Goal: Find specific page/section: Find specific page/section

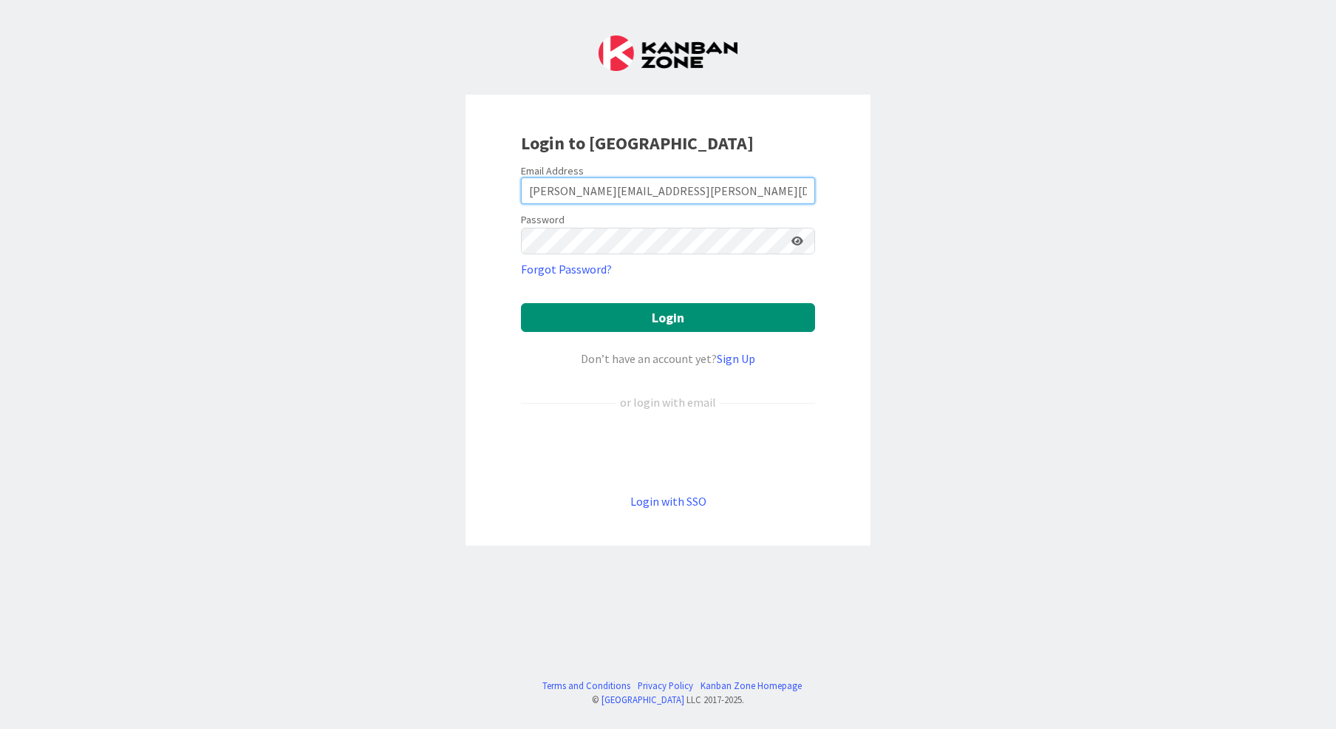
type input "[PERSON_NAME][EMAIL_ADDRESS][PERSON_NAME][DOMAIN_NAME]"
click at [668, 318] on button "Login" at bounding box center [668, 317] width 294 height 29
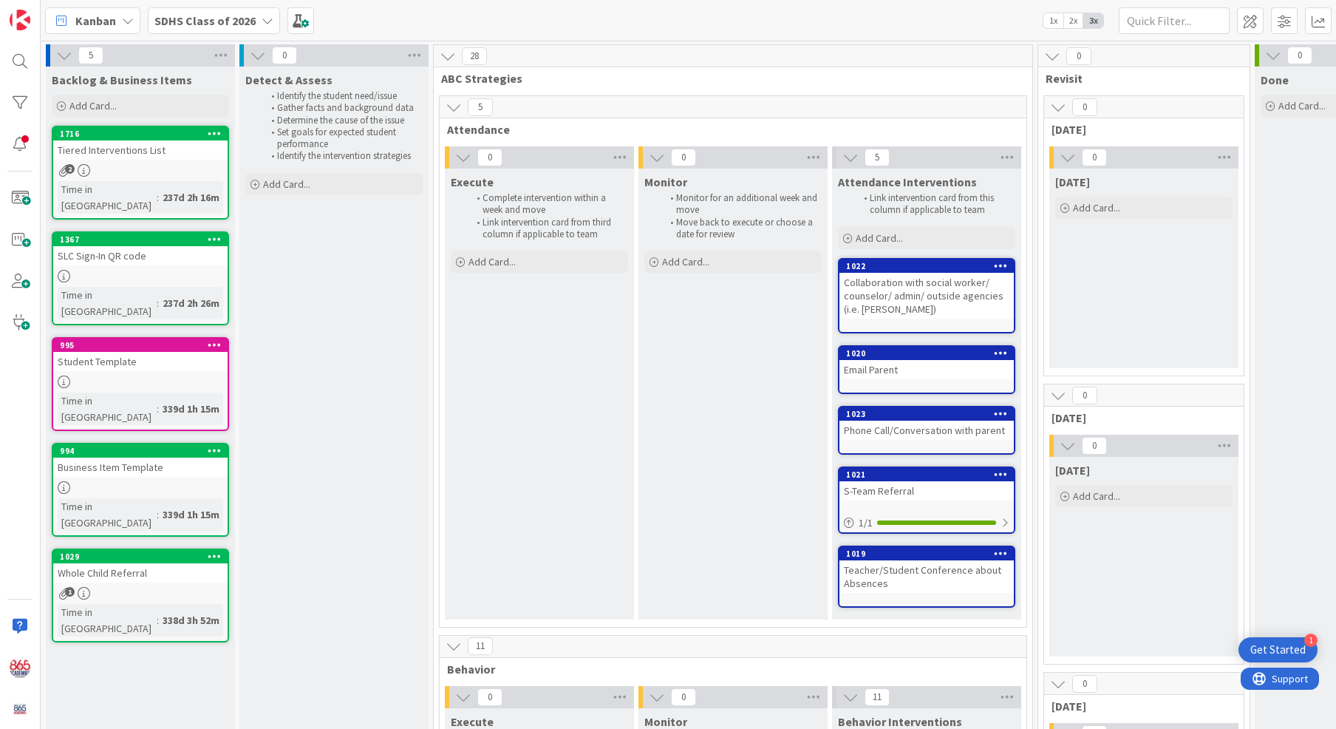
click at [265, 16] on icon at bounding box center [268, 21] width 12 height 12
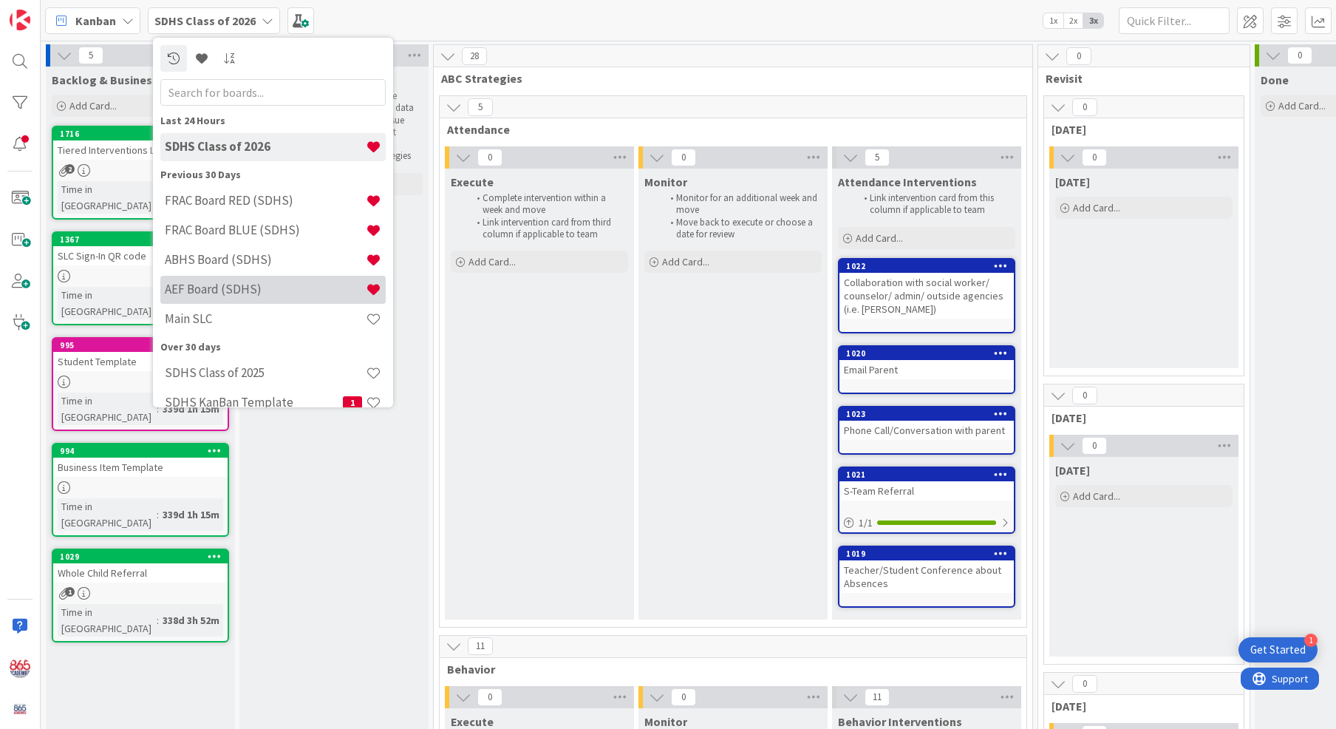
click at [205, 293] on h4 "AEF Board (SDHS)" at bounding box center [265, 289] width 201 height 15
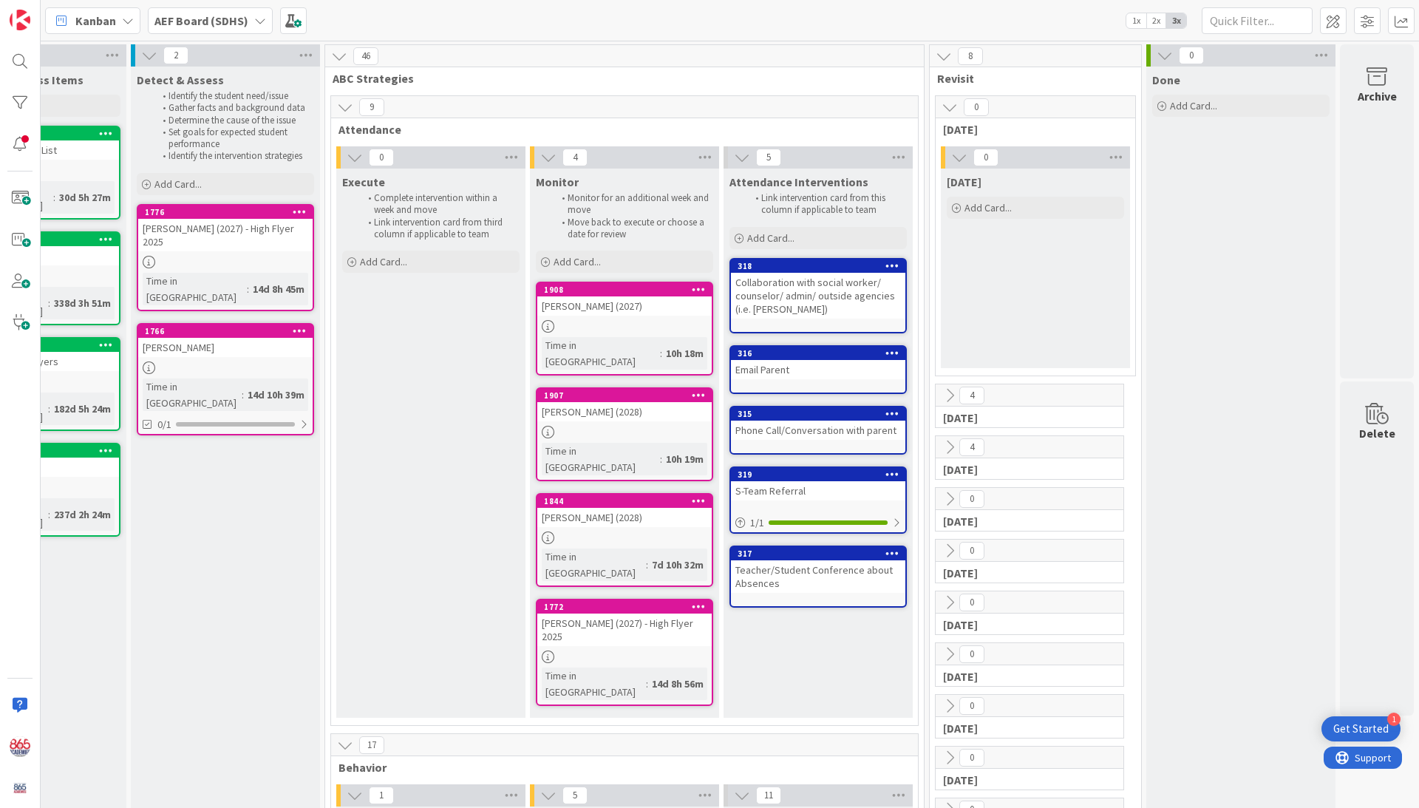
scroll to position [0, 110]
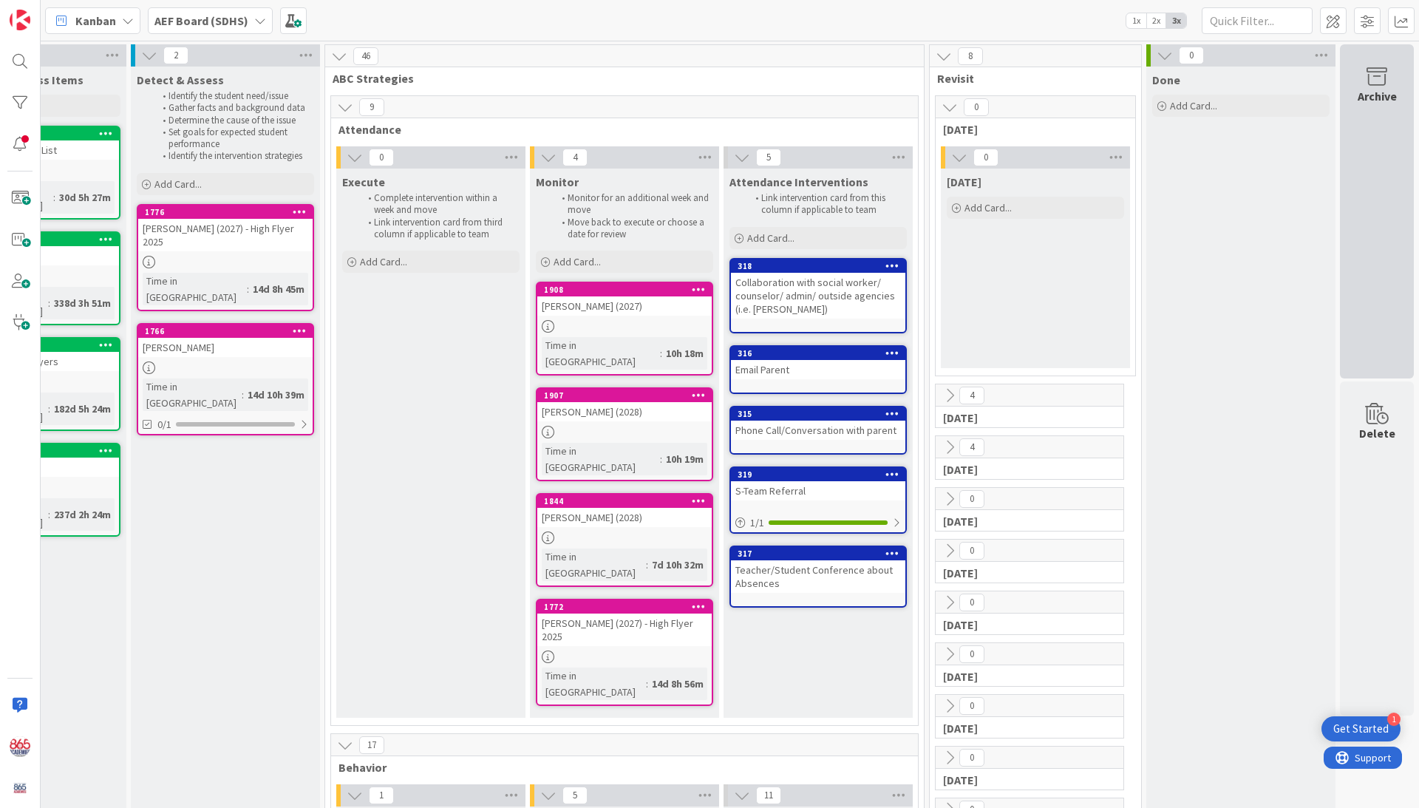
click at [1335, 87] on div "Archive" at bounding box center [1377, 96] width 39 height 18
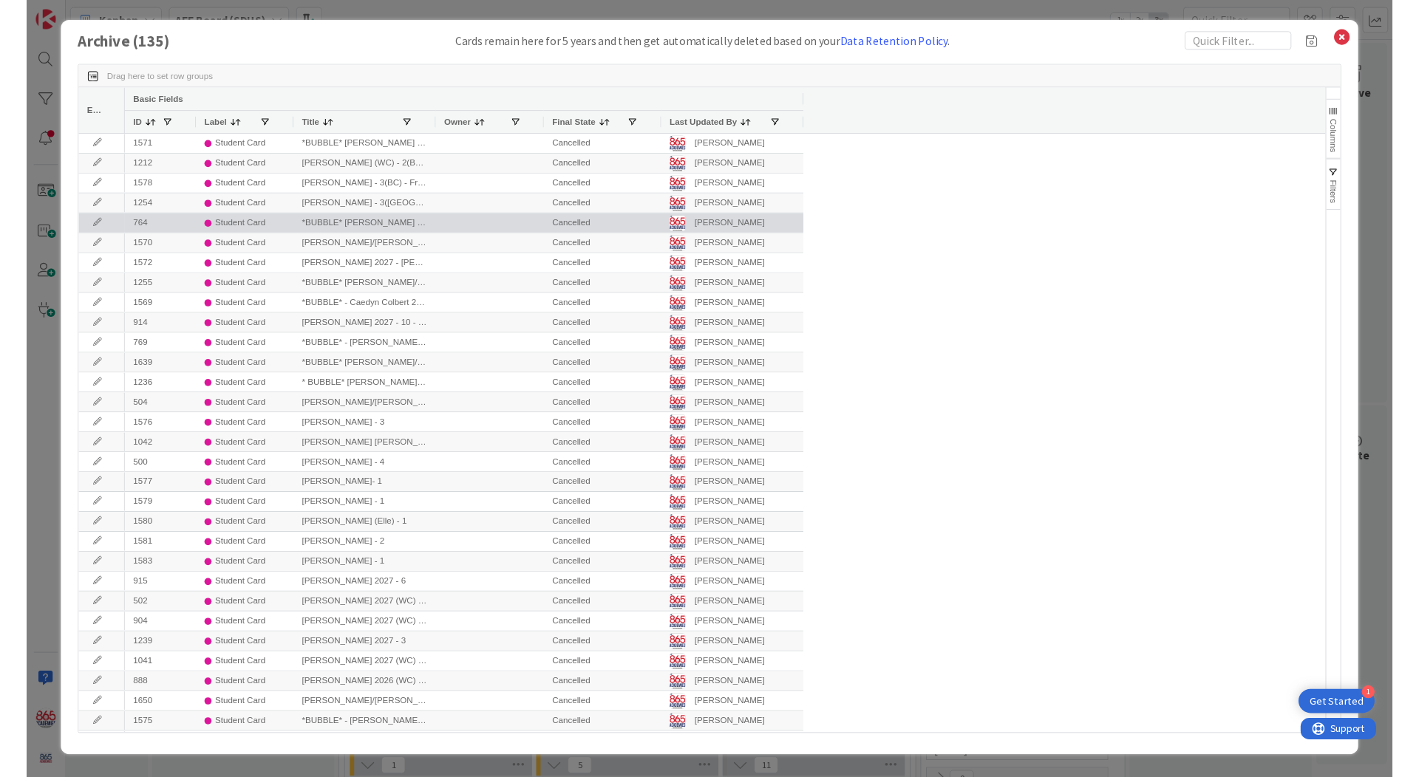
scroll to position [0, 0]
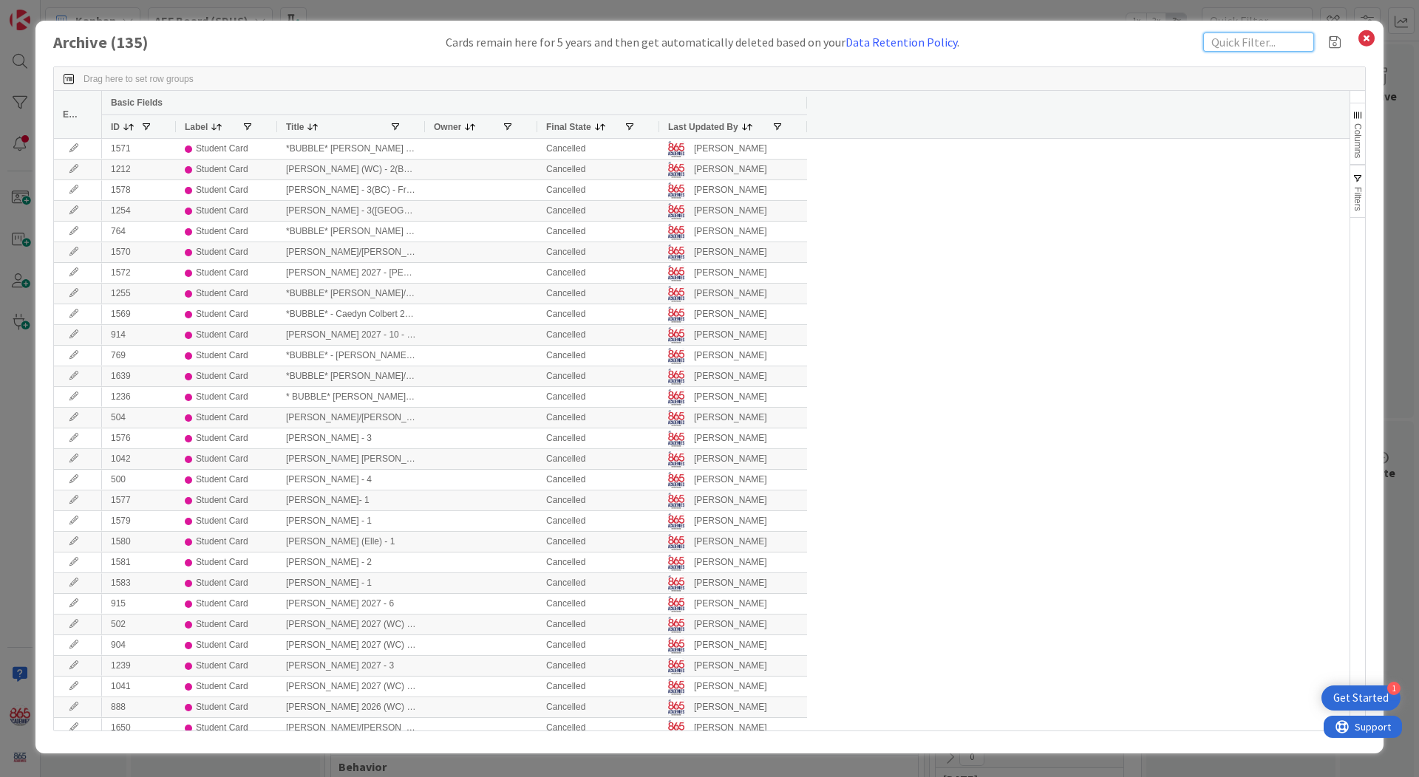
click at [1243, 45] on input "text" at bounding box center [1258, 42] width 111 height 19
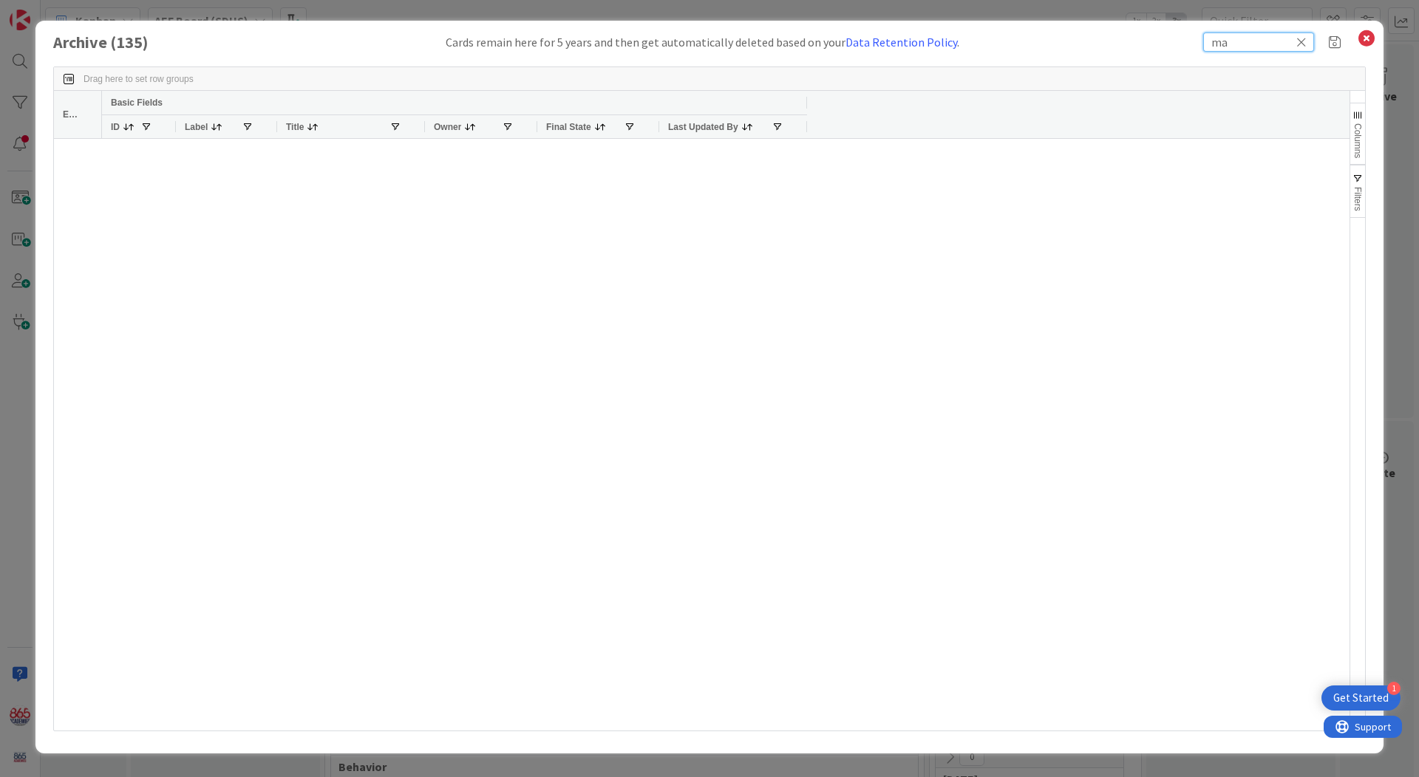
type input "m"
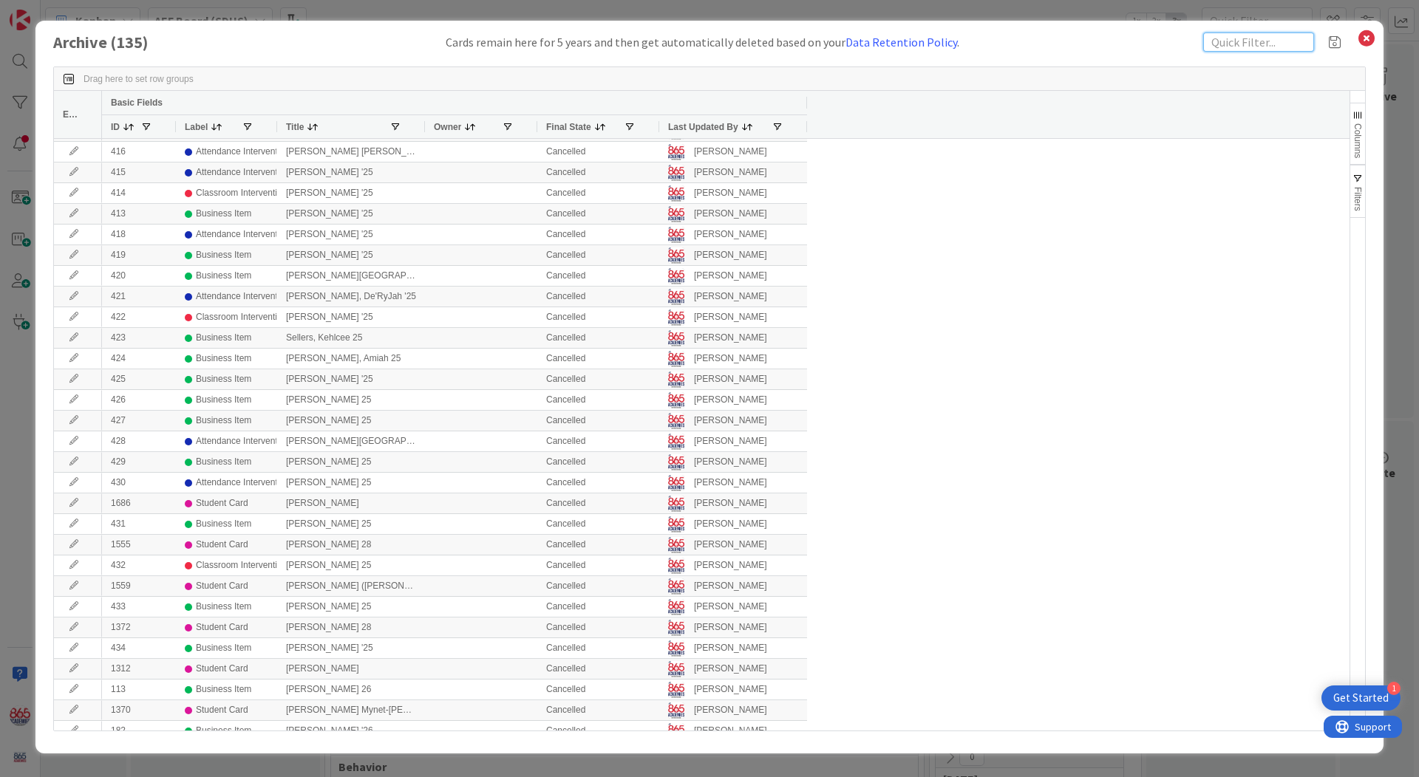
scroll to position [1695, 0]
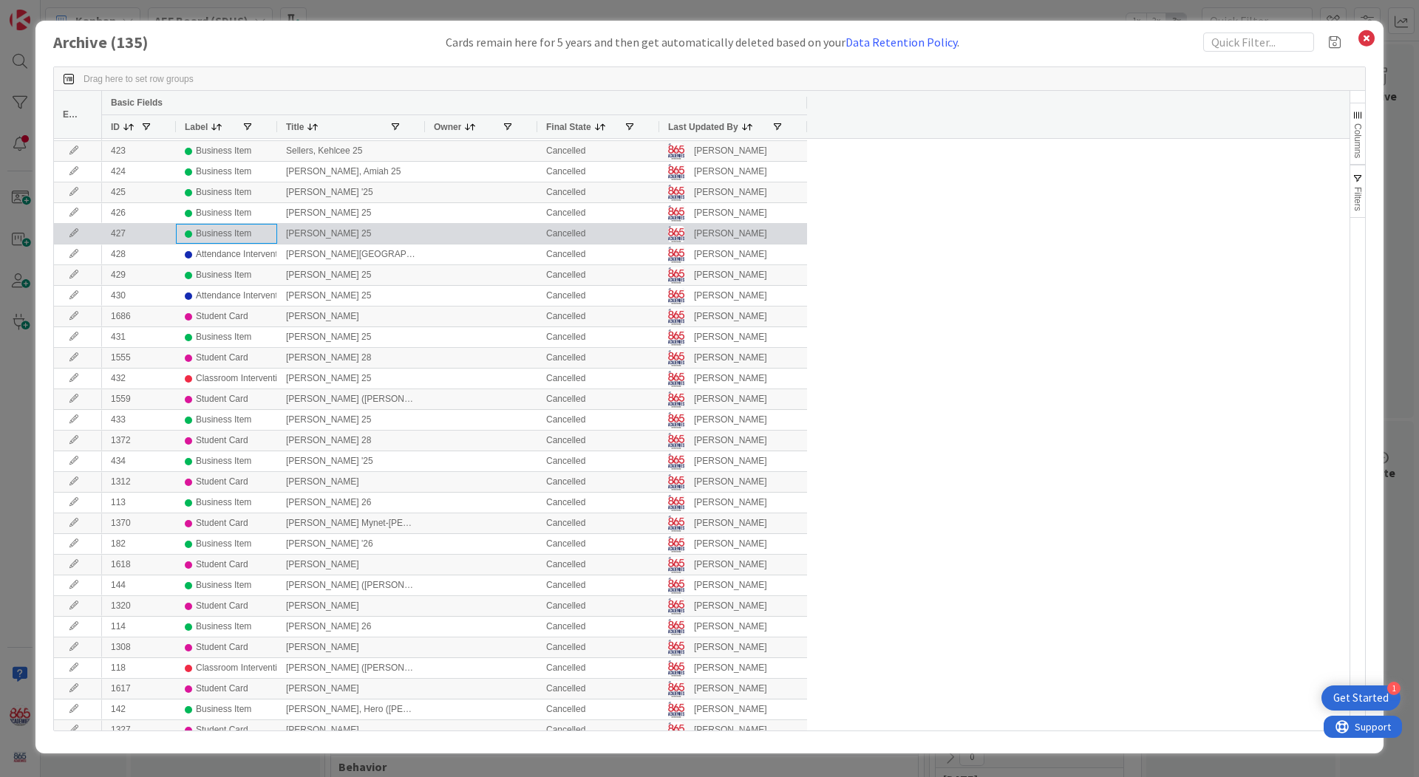
click at [251, 228] on div "Business Item" at bounding box center [223, 234] width 55 height 18
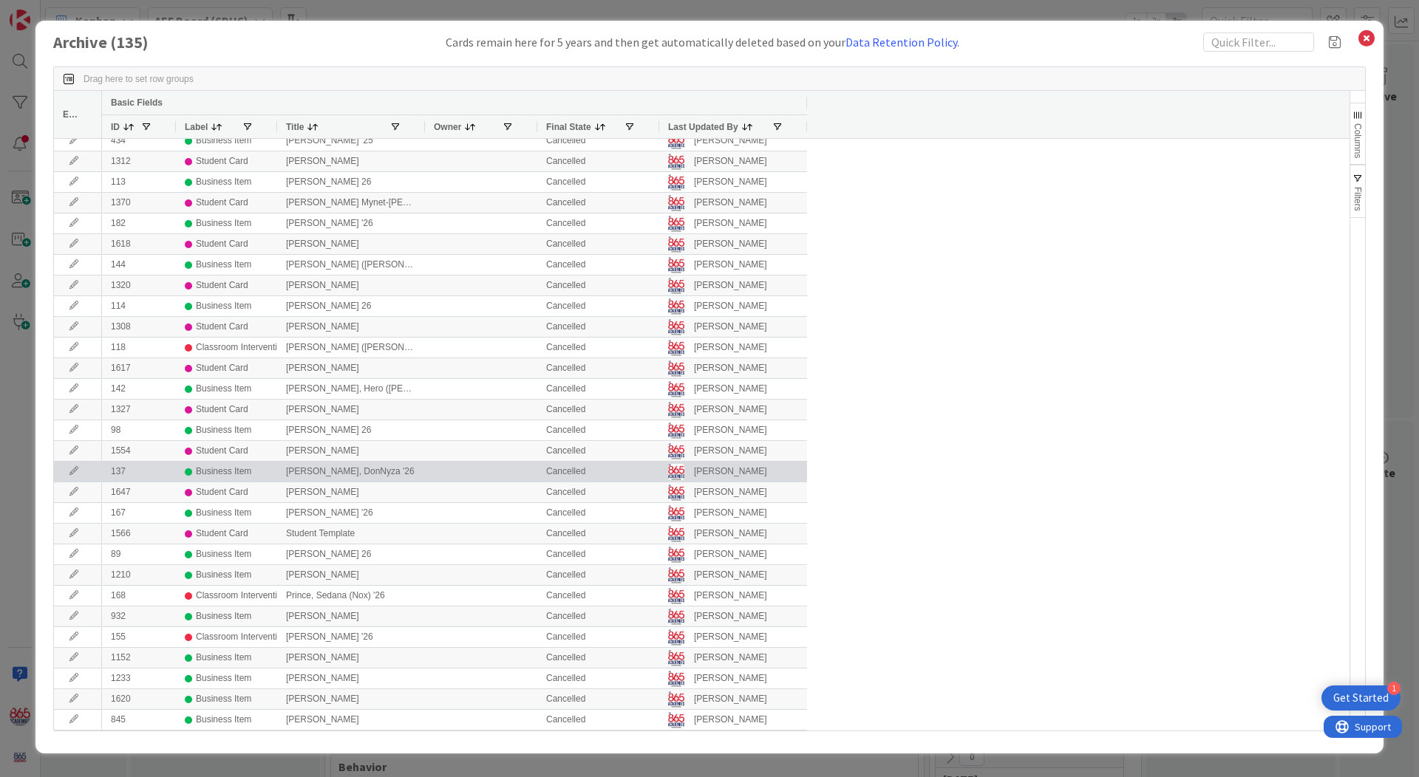
scroll to position [2202, 0]
click at [217, 470] on div "Business Item" at bounding box center [223, 472] width 55 height 18
click at [78, 471] on icon at bounding box center [74, 471] width 22 height 9
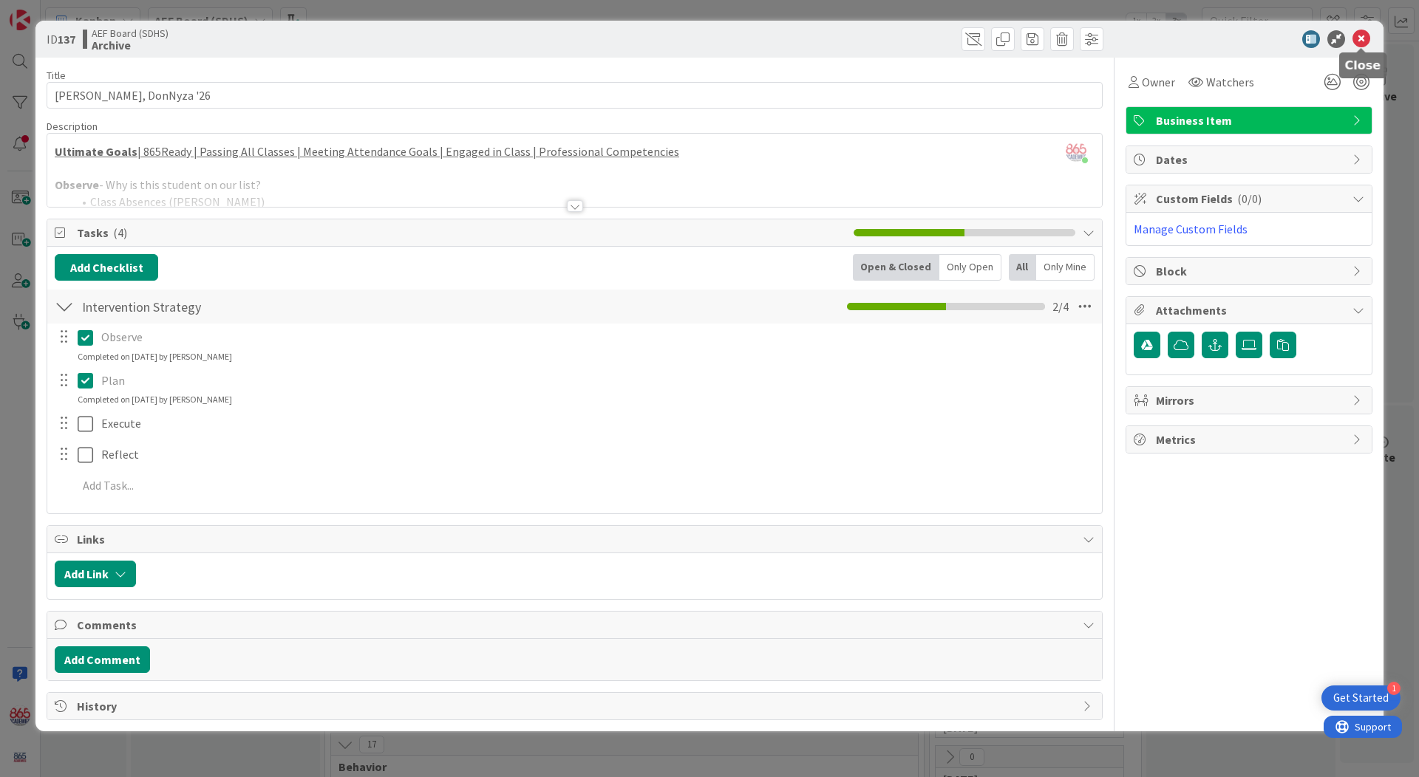
click at [1335, 37] on icon at bounding box center [1361, 39] width 18 height 18
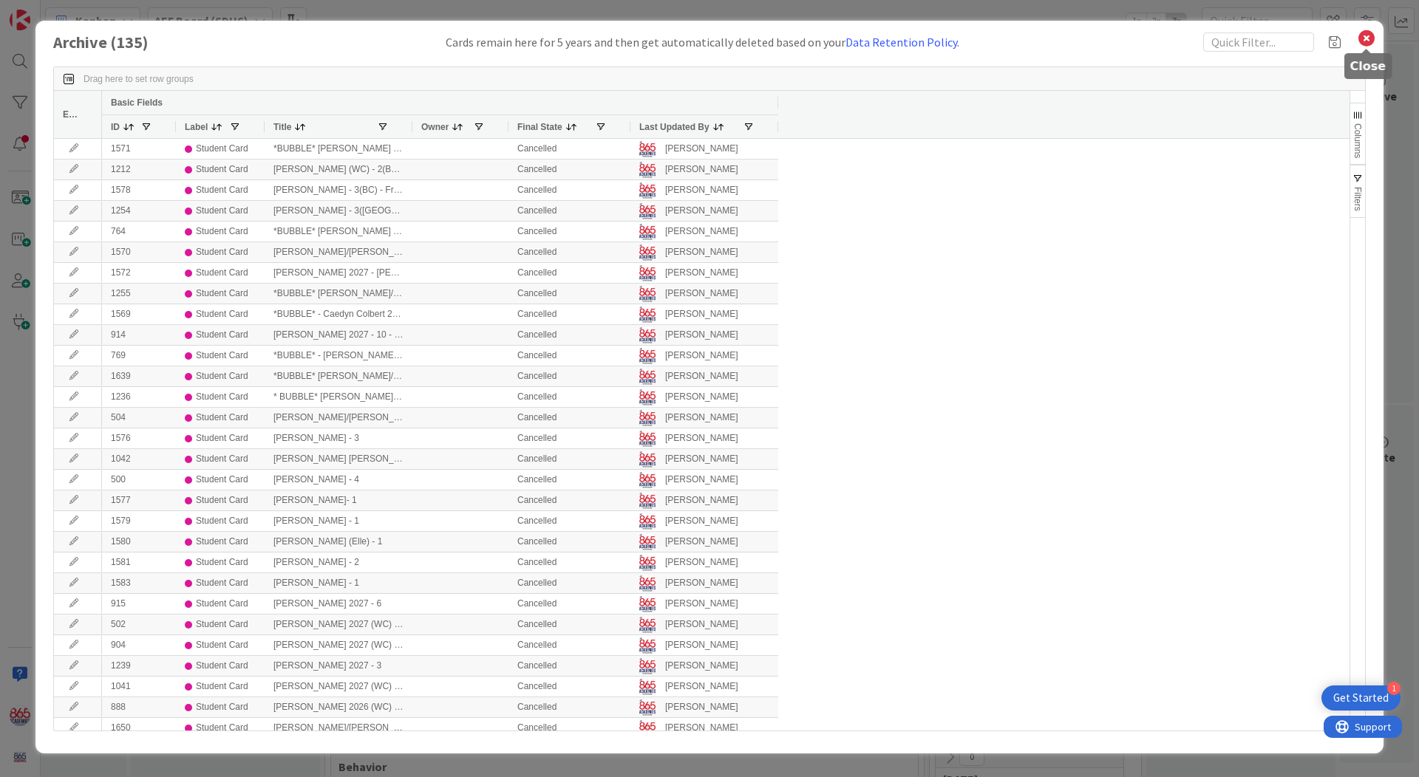
click at [1335, 38] on icon at bounding box center [1366, 38] width 19 height 21
